Goal: Find specific fact: Find contact information

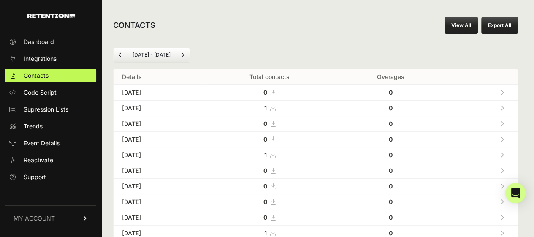
click at [509, 106] on link at bounding box center [502, 107] width 14 height 17
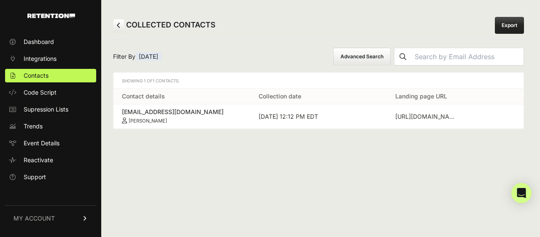
drag, startPoint x: 117, startPoint y: 110, endPoint x: 172, endPoint y: 121, distance: 56.0
click at [172, 121] on td "[EMAIL_ADDRESS][DOMAIN_NAME] [PERSON_NAME]" at bounding box center [181, 116] width 137 height 24
copy link "[EMAIL_ADDRESS][DOMAIN_NAME] [PERSON_NAME]"
